Goal: Transaction & Acquisition: Purchase product/service

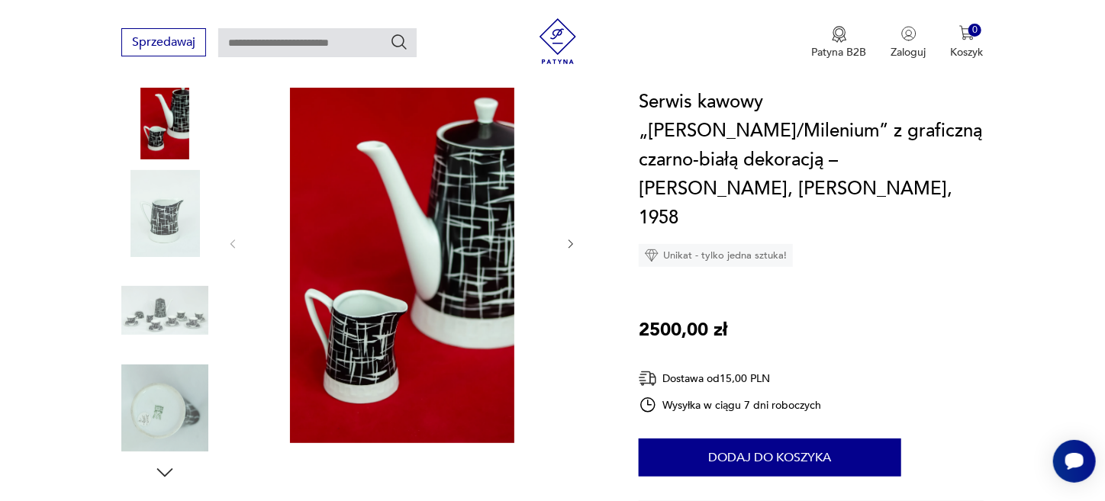
scroll to position [229, 0]
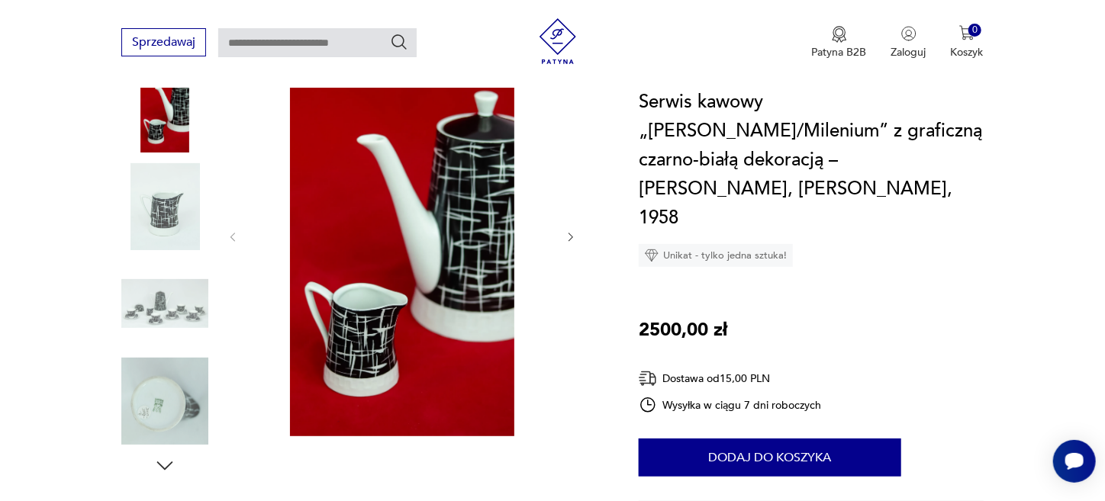
click at [166, 282] on img at bounding box center [164, 303] width 87 height 87
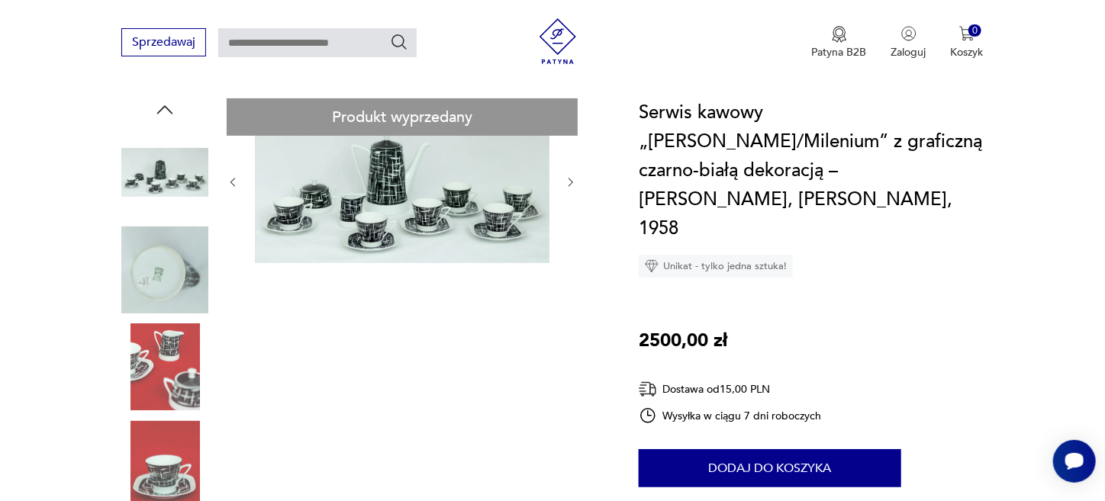
scroll to position [76, 0]
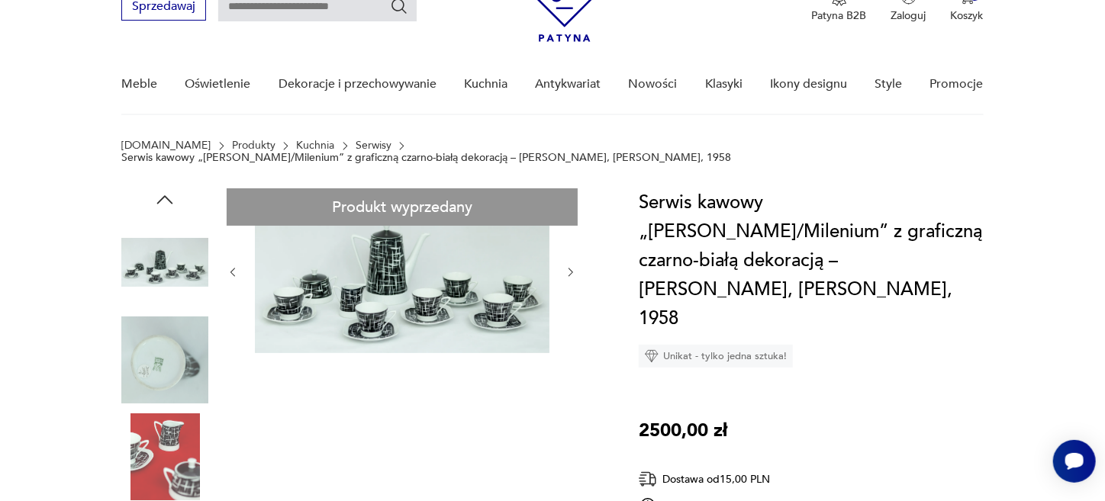
click at [566, 266] on icon "button" at bounding box center [571, 272] width 13 height 13
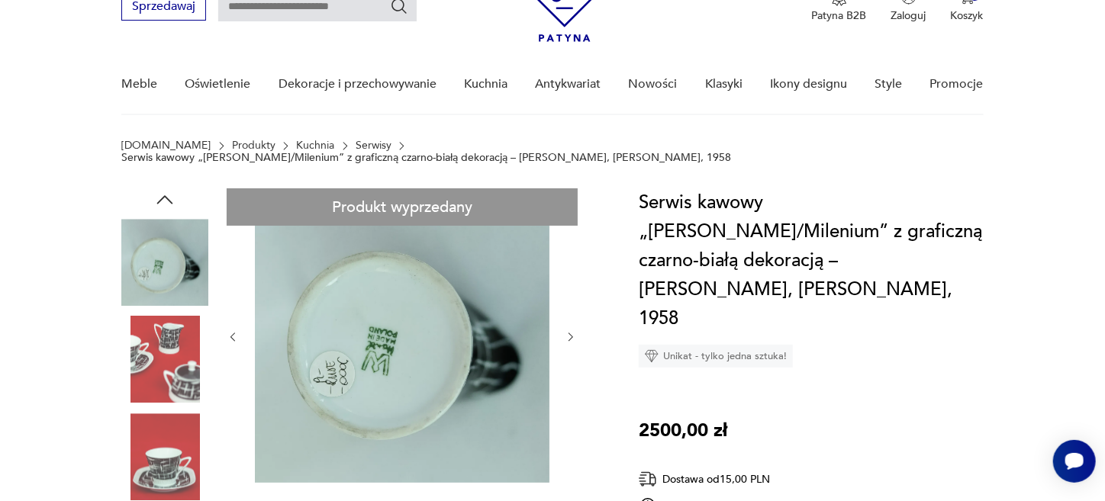
click at [172, 435] on img at bounding box center [164, 457] width 87 height 87
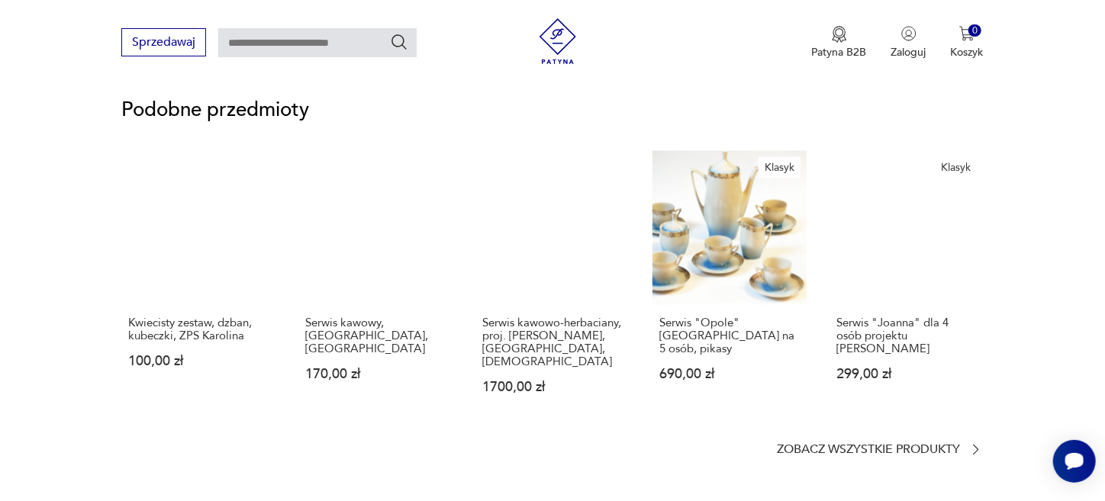
scroll to position [1221, 0]
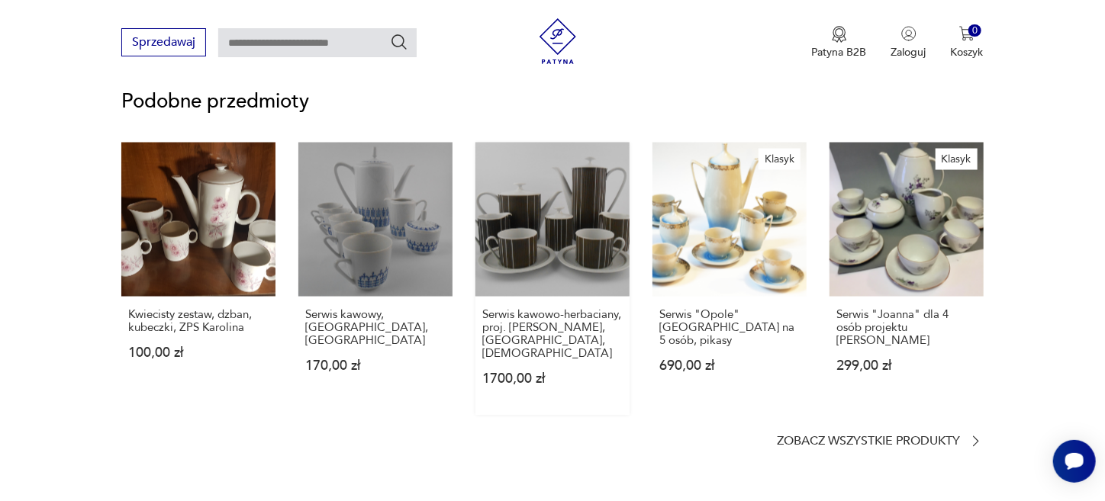
click at [595, 220] on link "Serwis kawowo-herbaciany, proj. [PERSON_NAME], [GEOGRAPHIC_DATA], [DEMOGRAPHIC_…" at bounding box center [552, 279] width 154 height 273
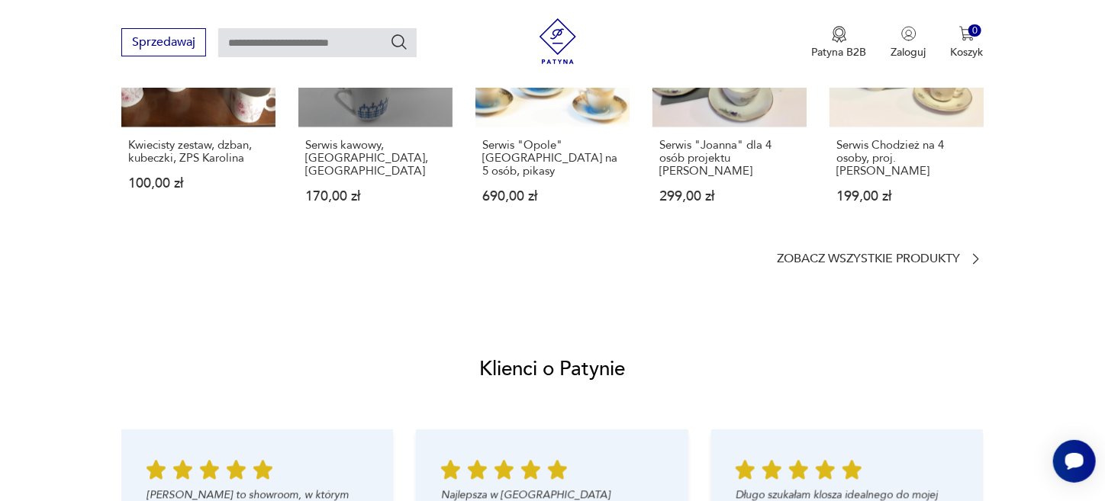
scroll to position [1526, 0]
